Goal: Transaction & Acquisition: Download file/media

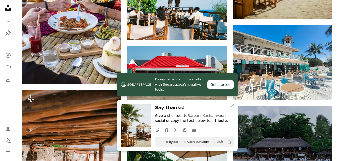
scroll to position [4549, 0]
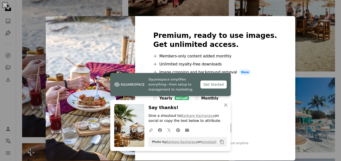
click at [106, 47] on img at bounding box center [90, 88] width 89 height 145
click at [224, 105] on icon "An X shape" at bounding box center [226, 105] width 6 height 6
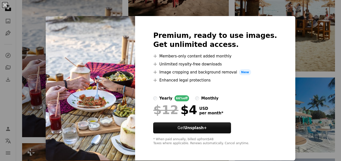
click at [94, 91] on img at bounding box center [90, 88] width 89 height 145
click at [6, 5] on button "An X shape" at bounding box center [5, 5] width 6 height 6
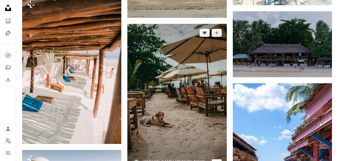
scroll to position [4649, 0]
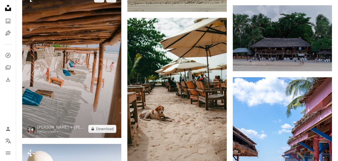
click at [99, 69] on img at bounding box center [71, 63] width 99 height 149
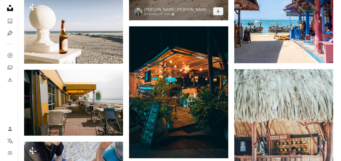
scroll to position [4800, 0]
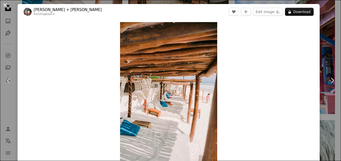
click at [4, 3] on button "An X shape" at bounding box center [5, 5] width 6 height 6
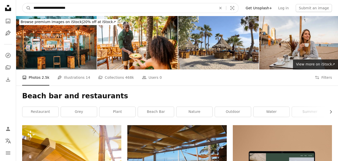
drag, startPoint x: 74, startPoint y: 8, endPoint x: 65, endPoint y: 16, distance: 12.1
type input "**********"
click at [22, 3] on button "A magnifying glass" at bounding box center [26, 8] width 9 height 10
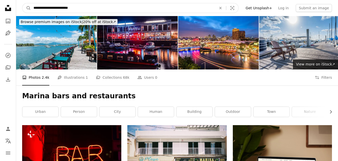
click at [92, 8] on input "**********" at bounding box center [123, 8] width 184 height 10
type input "**********"
click at [22, 3] on button "A magnifying glass" at bounding box center [26, 8] width 9 height 10
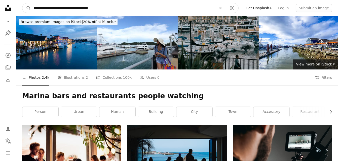
drag, startPoint x: 106, startPoint y: 7, endPoint x: 54, endPoint y: 13, distance: 52.4
click at [22, 7] on form "**********" at bounding box center [130, 8] width 216 height 10
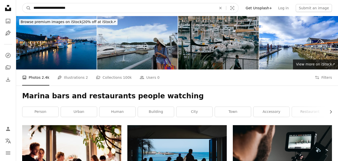
type input "**********"
click at [22, 3] on button "A magnifying glass" at bounding box center [26, 8] width 9 height 10
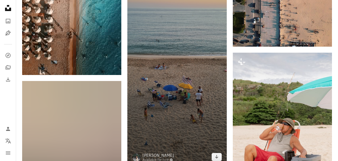
scroll to position [6611, 0]
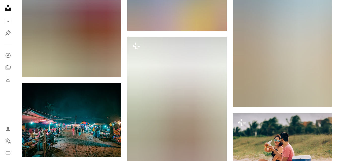
scroll to position [9125, 0]
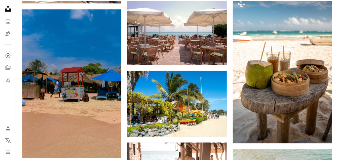
scroll to position [3218, 0]
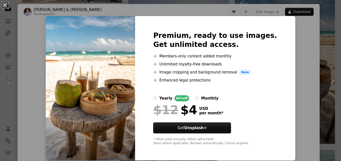
drag, startPoint x: 5, startPoint y: 4, endPoint x: 87, endPoint y: 33, distance: 87.8
click at [5, 5] on button "An X shape" at bounding box center [5, 5] width 6 height 6
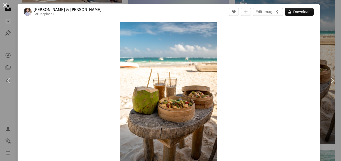
click at [2, 5] on button "An X shape" at bounding box center [5, 5] width 6 height 6
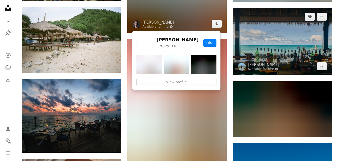
scroll to position [5053, 0]
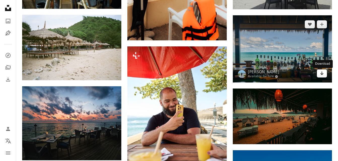
click at [322, 74] on icon "Download" at bounding box center [321, 74] width 3 height 4
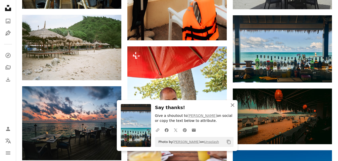
click at [232, 104] on icon "An X shape" at bounding box center [232, 105] width 6 height 6
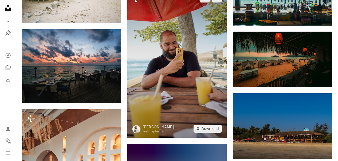
scroll to position [5128, 0]
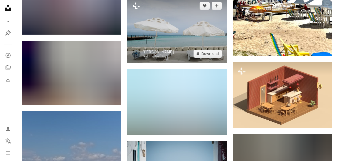
scroll to position [5405, 0]
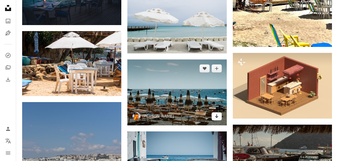
click at [217, 117] on icon "Download" at bounding box center [216, 117] width 3 height 4
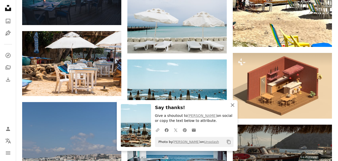
click at [233, 107] on icon "An X shape" at bounding box center [232, 105] width 6 height 6
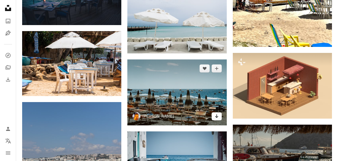
click at [216, 116] on icon "Arrow pointing down" at bounding box center [216, 116] width 4 height 6
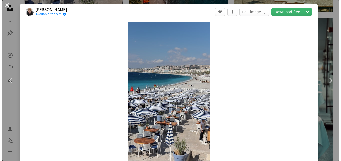
scroll to position [5706, 0]
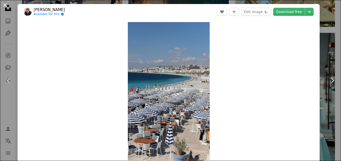
click at [6, 5] on button "An X shape" at bounding box center [5, 5] width 6 height 6
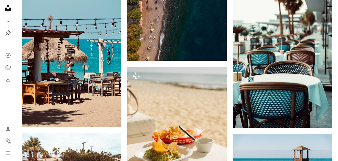
scroll to position [5706, 0]
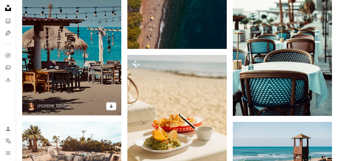
click at [110, 107] on icon "Arrow pointing down" at bounding box center [111, 106] width 4 height 6
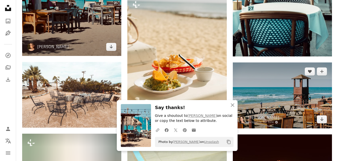
scroll to position [5782, 0]
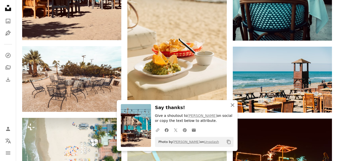
click at [234, 104] on icon "An X shape" at bounding box center [232, 105] width 6 height 6
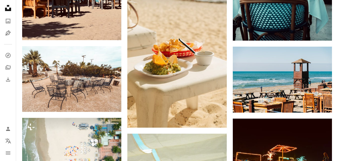
click at [233, 109] on icon "button" at bounding box center [233, 111] width 4 height 4
